Goal: Information Seeking & Learning: Check status

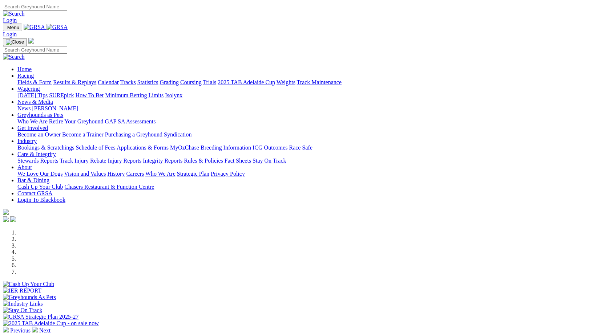
click at [96, 79] on link "Results & Replays" at bounding box center [74, 82] width 43 height 6
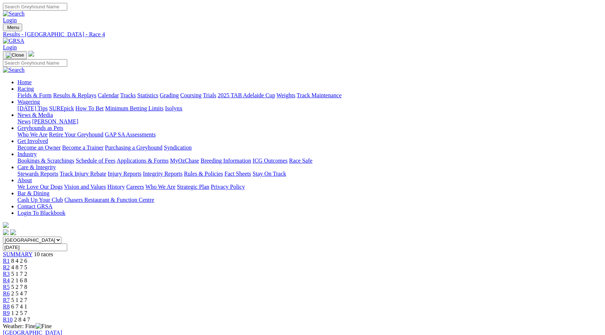
scroll to position [36, 0]
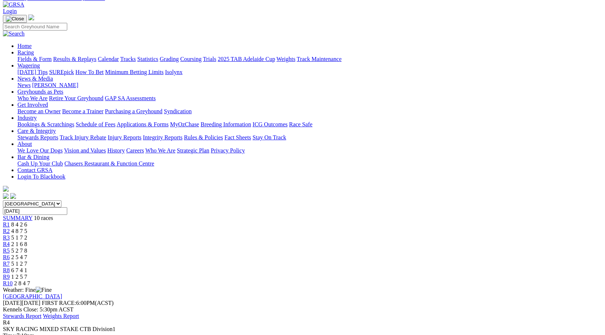
click at [507, 281] on div "R10 2 8 4 7" at bounding box center [302, 284] width 599 height 7
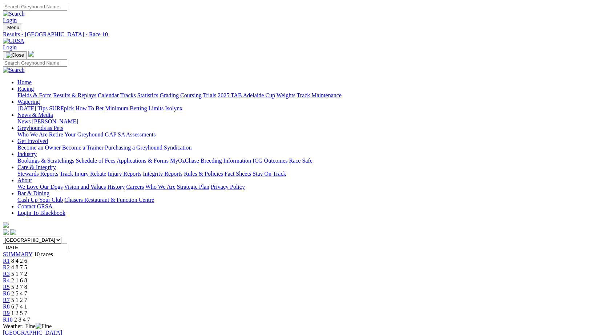
click at [10, 310] on span "R9" at bounding box center [6, 313] width 7 height 6
click at [10, 304] on span "R8" at bounding box center [6, 307] width 7 height 6
click at [27, 297] on span "5 1 2 7" at bounding box center [19, 300] width 16 height 6
click at [27, 291] on span "2 5 4 7" at bounding box center [19, 294] width 16 height 6
click at [27, 284] on span "5 2 7 8" at bounding box center [19, 287] width 16 height 6
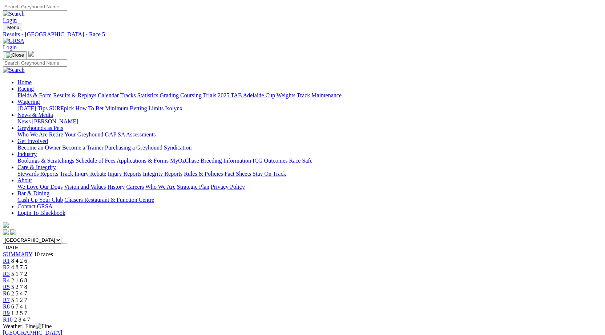
click at [10, 278] on span "R4" at bounding box center [6, 281] width 7 height 6
click at [10, 271] on span "R3" at bounding box center [6, 274] width 7 height 6
click at [10, 265] on link "R2" at bounding box center [6, 268] width 7 height 6
click at [156, 258] on div "R1 8 4 2 6" at bounding box center [302, 261] width 599 height 7
click at [61, 237] on select "[GEOGRAPHIC_DATA] [GEOGRAPHIC_DATA] [GEOGRAPHIC_DATA] [GEOGRAPHIC_DATA] [GEOGRA…" at bounding box center [32, 240] width 59 height 7
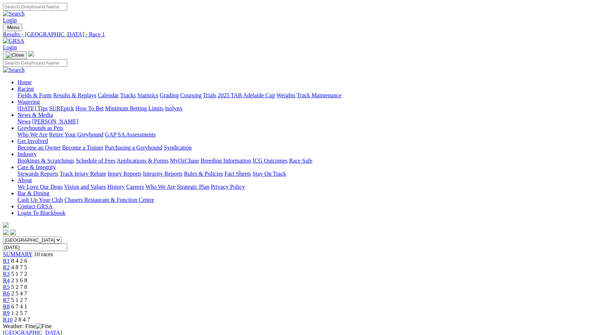
select select "QLD"
click at [61, 237] on select "[GEOGRAPHIC_DATA] [GEOGRAPHIC_DATA] [GEOGRAPHIC_DATA] [GEOGRAPHIC_DATA] [GEOGRA…" at bounding box center [32, 240] width 59 height 7
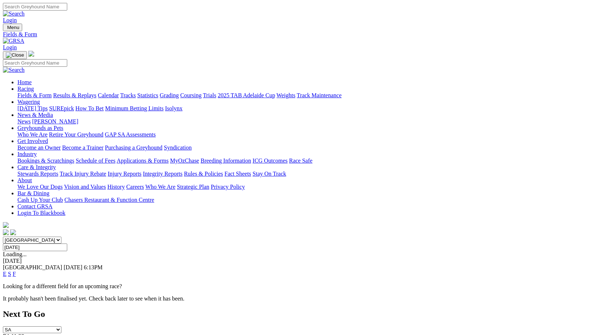
click at [67, 244] on input "[DATE]" at bounding box center [35, 248] width 64 height 8
type input "[DATE]"
